Goal: Information Seeking & Learning: Learn about a topic

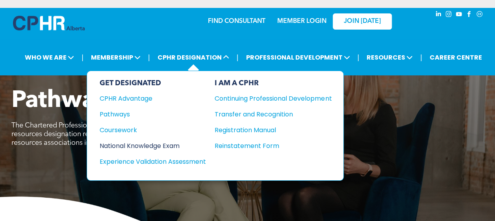
click at [125, 141] on div "National Knowledge Exam" at bounding box center [148, 146] width 96 height 10
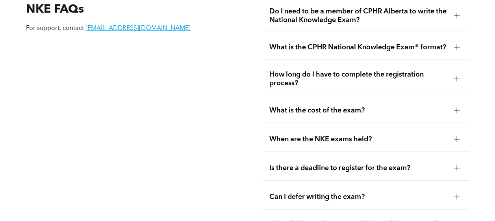
scroll to position [976, 0]
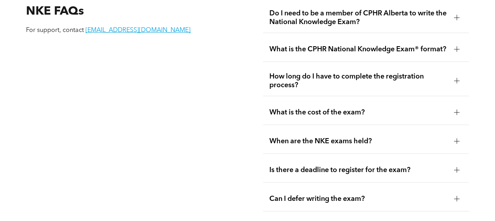
click at [374, 117] on span "What is the cost of the exam?" at bounding box center [359, 112] width 179 height 9
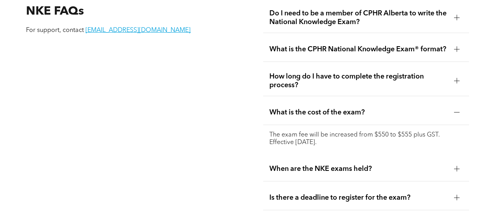
click at [374, 117] on span "What is the cost of the exam?" at bounding box center [359, 112] width 179 height 9
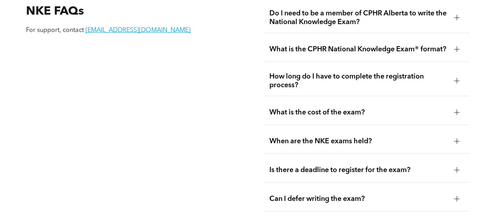
click at [371, 143] on div "When are the NKE exams held?" at bounding box center [366, 141] width 206 height 25
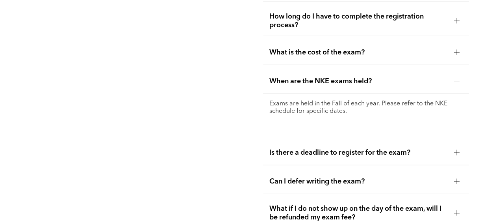
scroll to position [1036, 0]
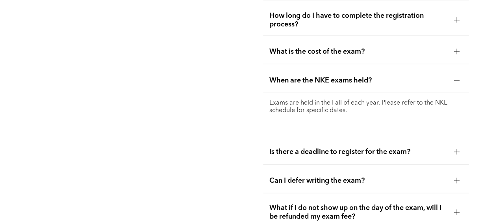
click at [386, 164] on div "Is there a deadline to register for the exam?" at bounding box center [366, 152] width 206 height 25
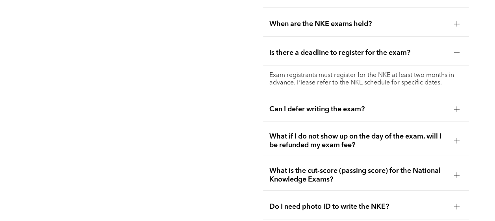
scroll to position [1094, 0]
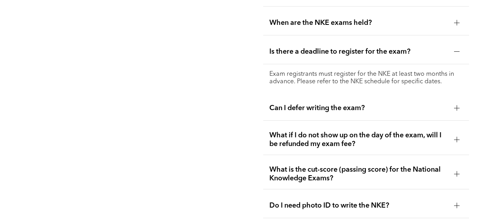
click at [379, 112] on span "Can I defer writing the exam?" at bounding box center [359, 108] width 179 height 9
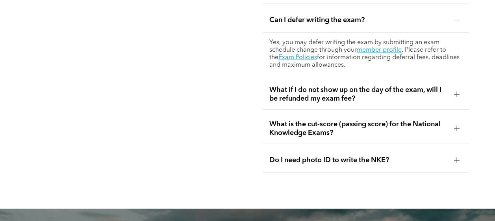
scroll to position [1154, 0]
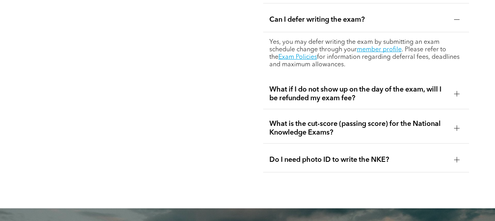
click at [379, 132] on span "What is the cut-score (passing score) for the National Knowledge Exams?" at bounding box center [359, 127] width 179 height 17
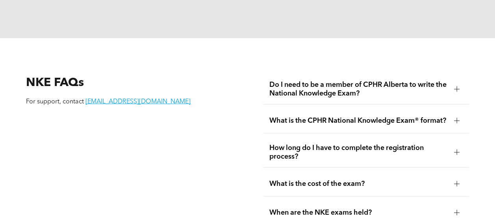
scroll to position [888, 0]
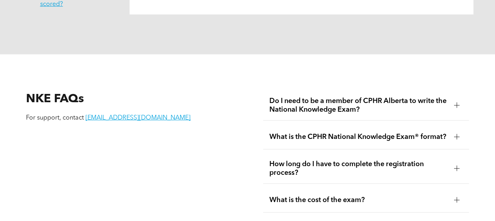
click at [302, 117] on div "Do I need to be a member of CPHR Alberta to write the National Knowledge Exam?" at bounding box center [366, 105] width 206 height 30
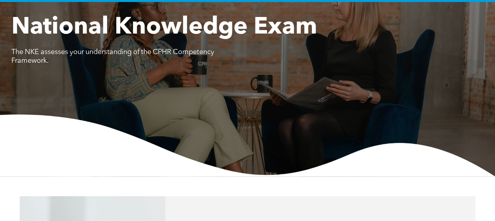
scroll to position [0, 0]
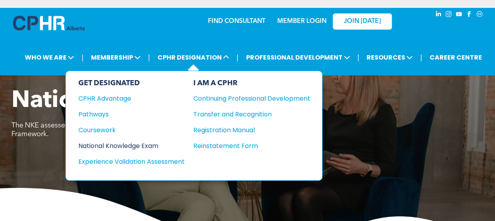
click at [116, 142] on div "National Knowledge Exam" at bounding box center [126, 146] width 96 height 10
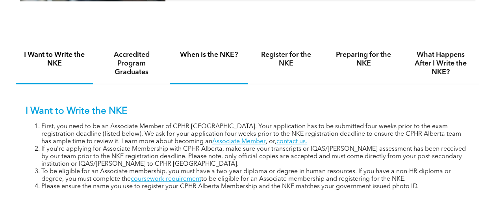
scroll to position [469, 0]
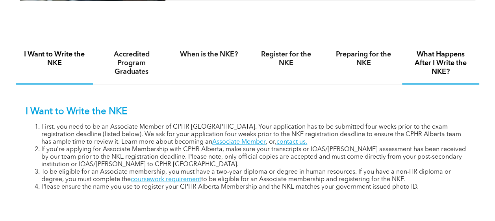
click at [432, 68] on h4 "What Happens After I Write the NKE?" at bounding box center [441, 63] width 63 height 26
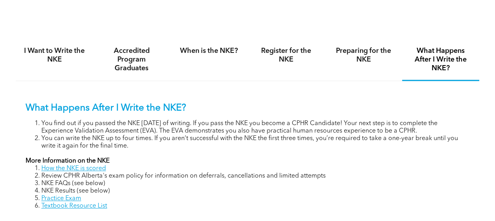
scroll to position [473, 0]
click at [47, 201] on link "Practice Exam" at bounding box center [61, 198] width 40 height 6
